Goal: Task Accomplishment & Management: Use online tool/utility

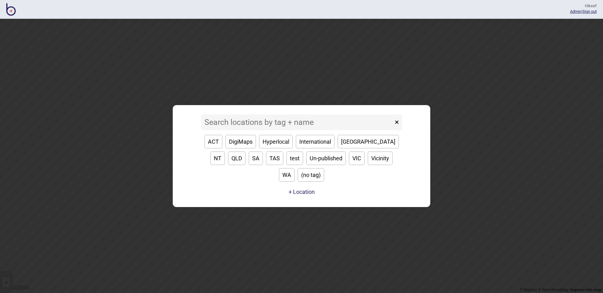
click at [254, 128] on input at bounding box center [297, 123] width 192 height 16
click at [252, 147] on button "DigiMaps" at bounding box center [240, 141] width 30 height 13
type input "DigiMaps"
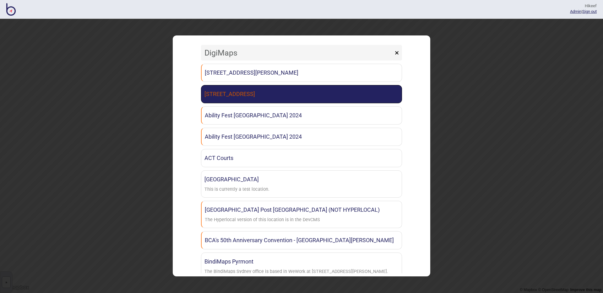
click at [280, 93] on link "[STREET_ADDRESS]" at bounding box center [301, 94] width 201 height 18
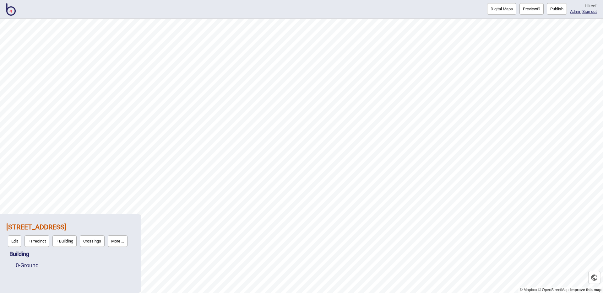
click at [492, 8] on button "Digital Maps" at bounding box center [501, 9] width 29 height 12
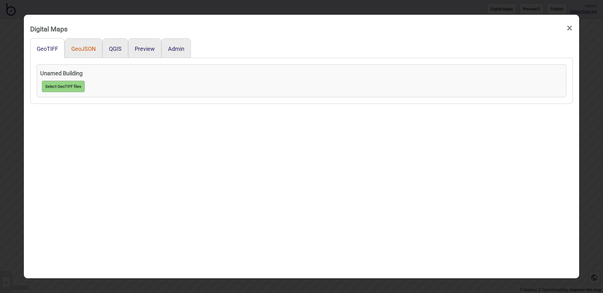
click at [88, 47] on button "GeoJSON" at bounding box center [83, 49] width 24 height 7
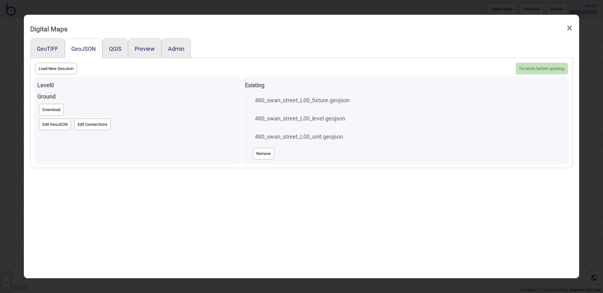
click at [58, 123] on button "Edit GeoJSON" at bounding box center [55, 125] width 32 height 12
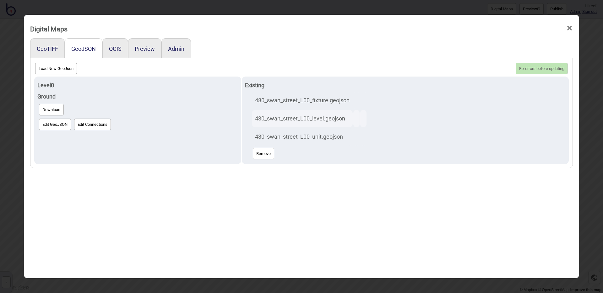
click at [266, 216] on div "GeoTIFF GeoJSON QGIS Preview Admin Load New GeoJson Fix errors before updating …" at bounding box center [301, 170] width 543 height 264
